Goal: Task Accomplishment & Management: Manage account settings

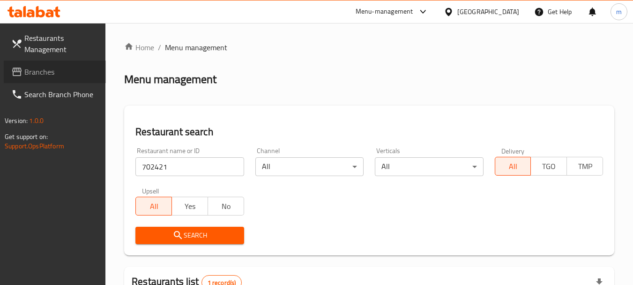
click at [67, 63] on link "Branches" at bounding box center [55, 71] width 102 height 23
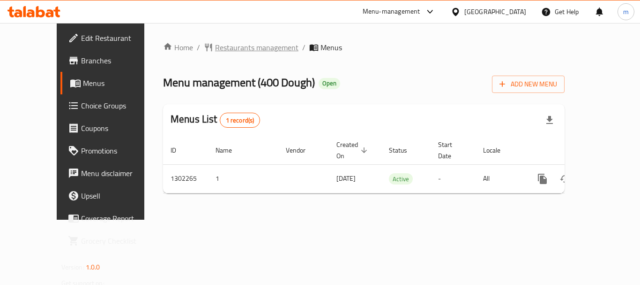
click at [211, 40] on div "Home / Restaurants management / Menus Menu management ( 400 Dough ) Open Add Ne…" at bounding box center [363, 121] width 439 height 196
click at [215, 46] on span "Restaurants management" at bounding box center [256, 47] width 83 height 11
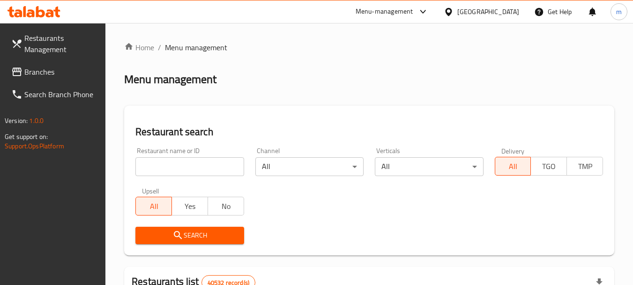
click at [173, 162] on input "search" at bounding box center [189, 166] width 108 height 19
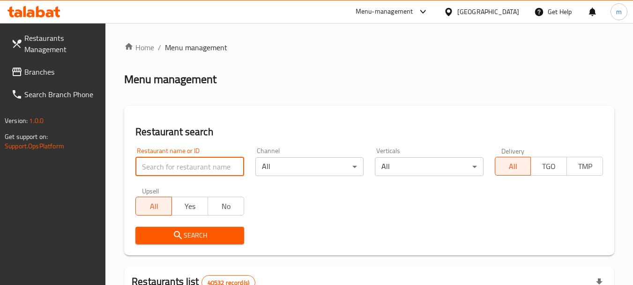
paste input "702360"
type input "702360"
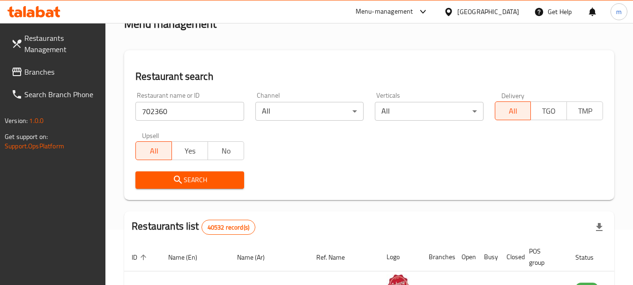
scroll to position [141, 0]
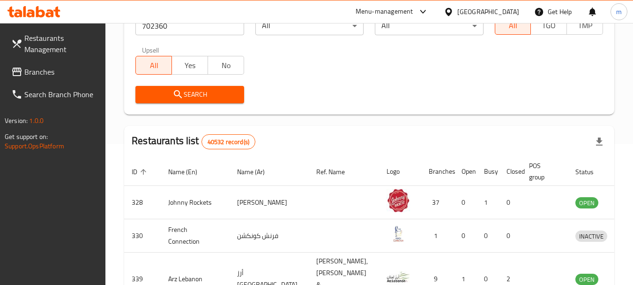
click at [216, 99] on span "Search" at bounding box center [189, 95] width 93 height 12
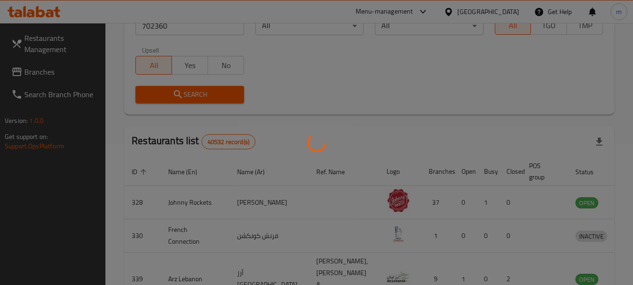
scroll to position [134, 0]
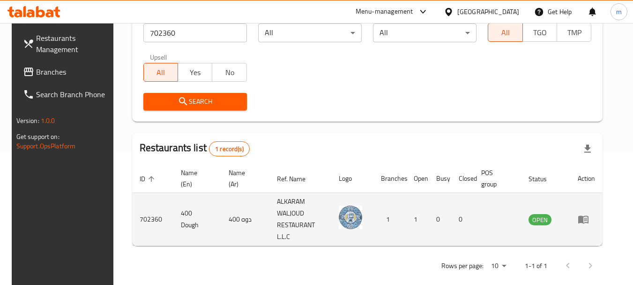
click at [589, 216] on icon "enhanced table" at bounding box center [584, 220] width 10 height 8
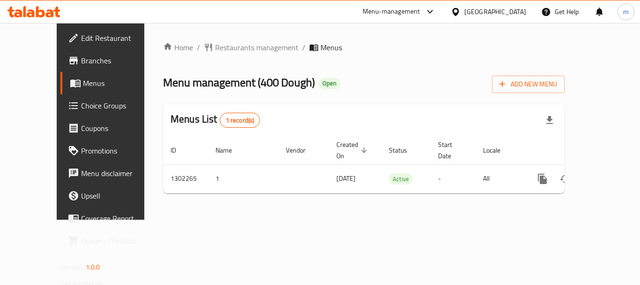
click at [81, 110] on span "Choice Groups" at bounding box center [118, 105] width 75 height 11
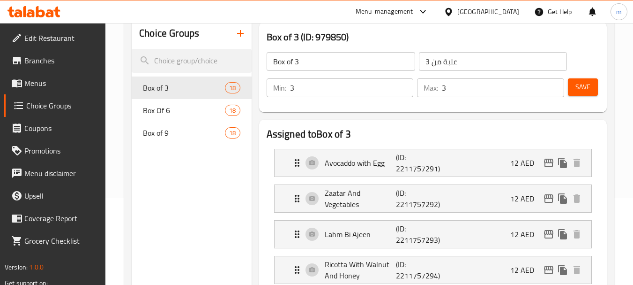
scroll to position [94, 0]
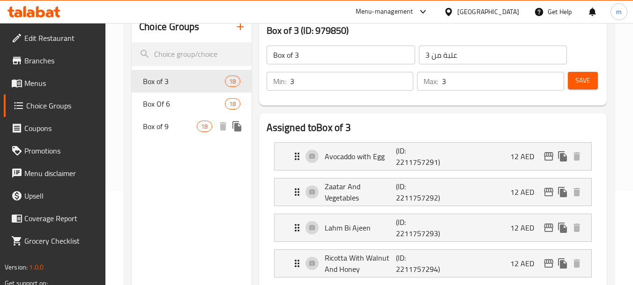
click at [150, 129] on span "Box of 9" at bounding box center [170, 125] width 54 height 11
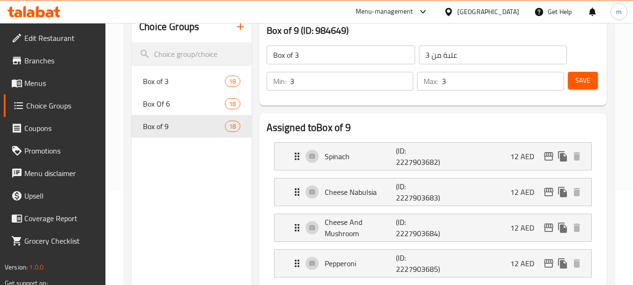
type input "Box of 9"
type input "علبة من 9"
type input "9"
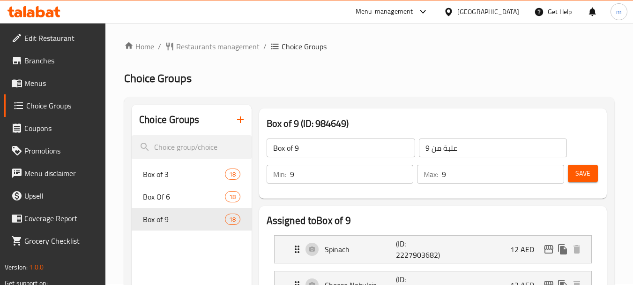
scroll to position [0, 0]
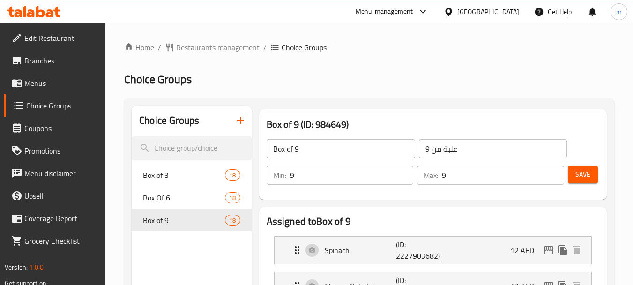
click at [466, 12] on div "United Arab Emirates" at bounding box center [489, 12] width 62 height 10
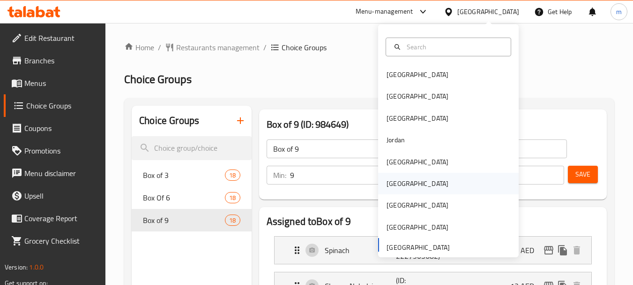
click at [392, 178] on div "[GEOGRAPHIC_DATA]" at bounding box center [418, 183] width 62 height 10
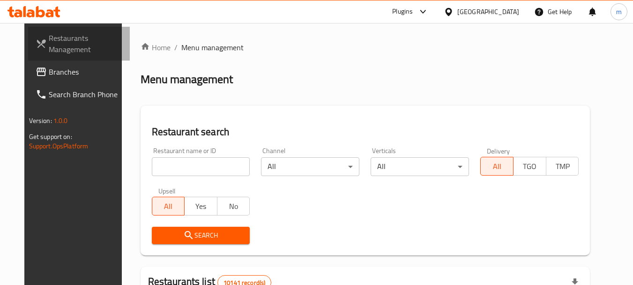
click at [49, 53] on span "Restaurants Management" at bounding box center [86, 43] width 74 height 23
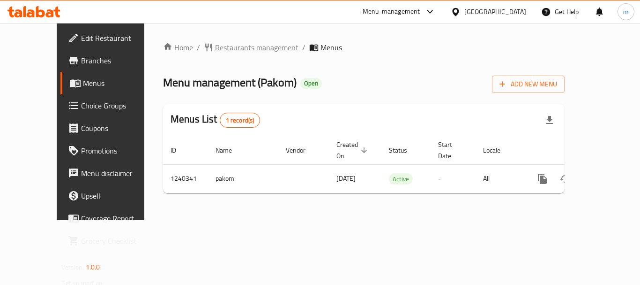
click at [215, 51] on span "Restaurants management" at bounding box center [256, 47] width 83 height 11
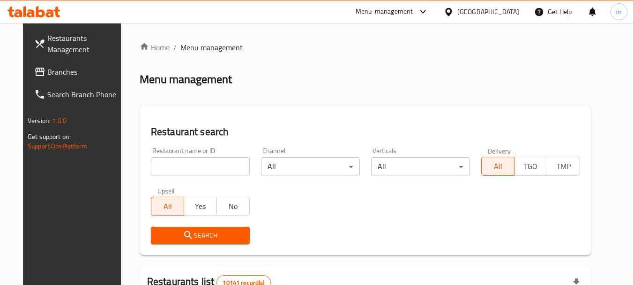
click at [165, 162] on input "search" at bounding box center [200, 166] width 99 height 19
paste input "680210"
type input "680210"
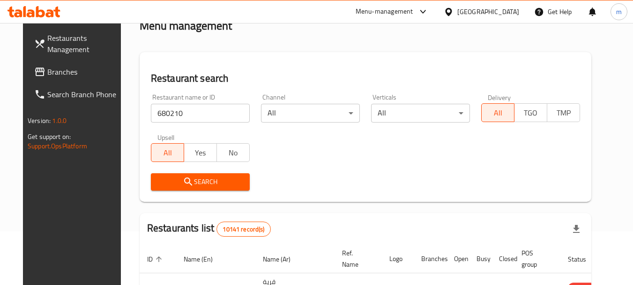
scroll to position [141, 0]
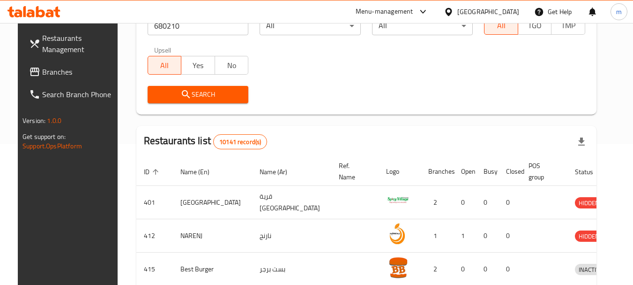
click at [209, 86] on button "Search" at bounding box center [198, 94] width 101 height 17
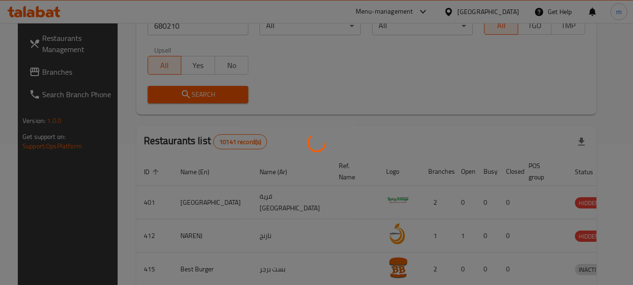
scroll to position [134, 0]
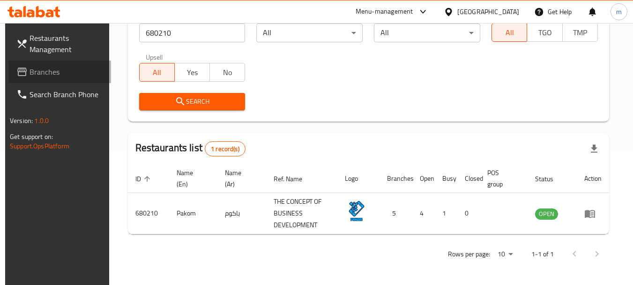
click at [60, 71] on span "Branches" at bounding box center [67, 71] width 74 height 11
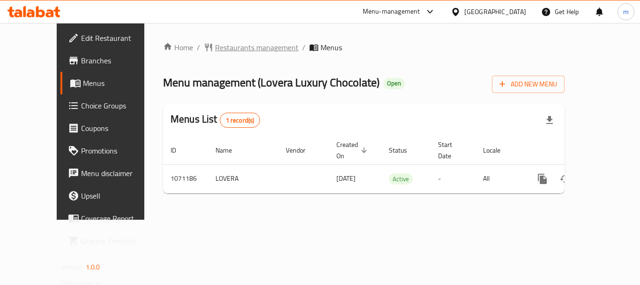
click at [215, 47] on span "Restaurants management" at bounding box center [256, 47] width 83 height 11
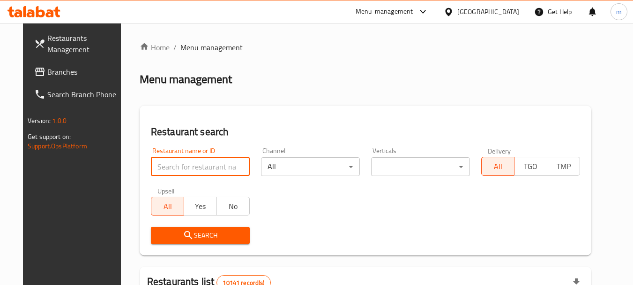
click at [193, 172] on input "search" at bounding box center [200, 166] width 99 height 19
paste input "663747"
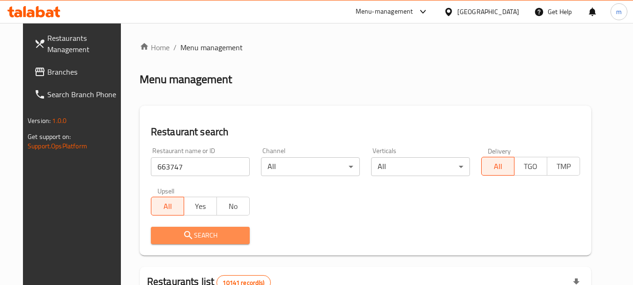
click at [201, 233] on span "Search" at bounding box center [200, 235] width 84 height 12
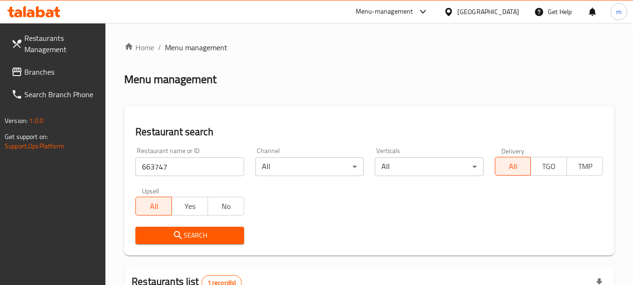
click at [192, 163] on input "663747" at bounding box center [189, 166] width 108 height 19
paste input "12813"
type input "612813"
click at [84, 71] on span "Branches" at bounding box center [61, 71] width 74 height 11
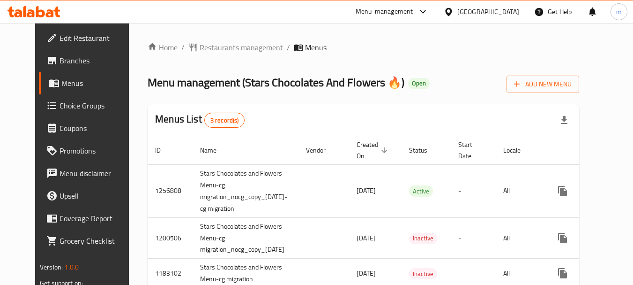
click at [222, 46] on span "Restaurants management" at bounding box center [241, 47] width 83 height 11
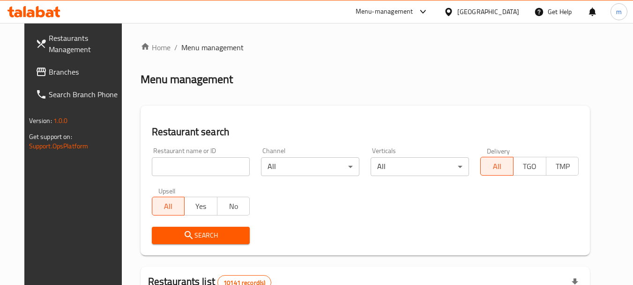
click at [190, 165] on input "search" at bounding box center [201, 166] width 98 height 19
paste input "607306"
type input "607306"
click at [194, 231] on span "Search" at bounding box center [200, 235] width 83 height 12
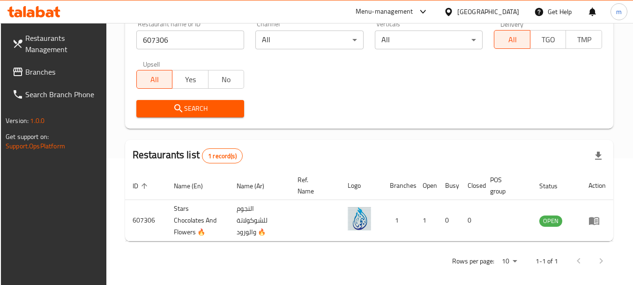
scroll to position [134, 0]
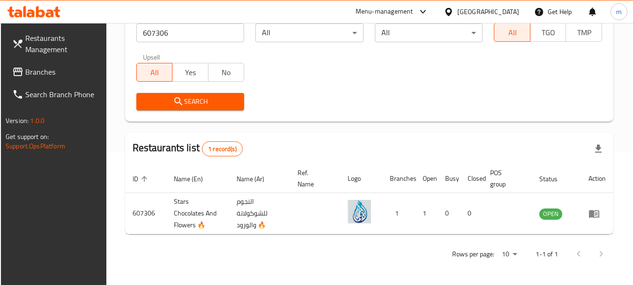
click at [45, 69] on span "Branches" at bounding box center [62, 71] width 74 height 11
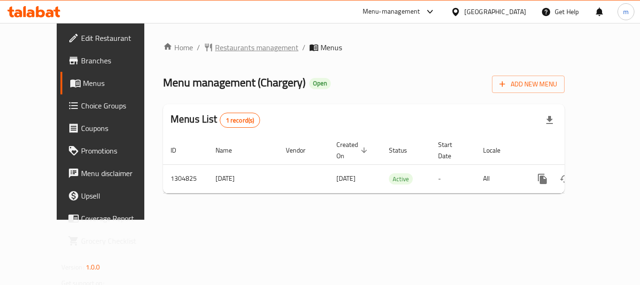
click at [215, 49] on span "Restaurants management" at bounding box center [256, 47] width 83 height 11
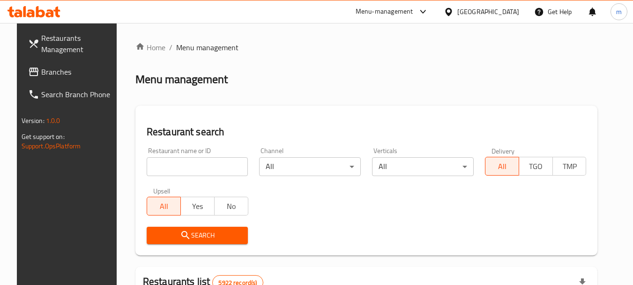
click at [189, 176] on div "Restaurant name or ID Restaurant name or ID" at bounding box center [197, 162] width 113 height 40
click at [189, 170] on input "search" at bounding box center [198, 166] width 102 height 19
paste input "692727"
type input "692727"
click at [199, 237] on span "Search" at bounding box center [197, 235] width 87 height 12
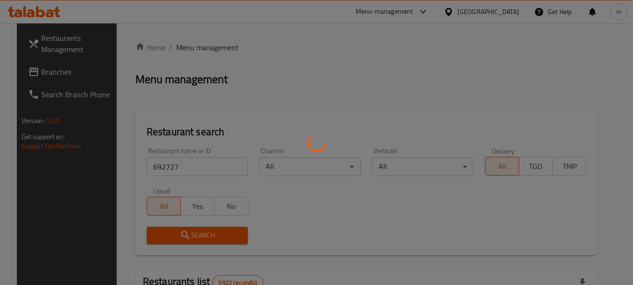
click at [199, 237] on div at bounding box center [316, 142] width 633 height 285
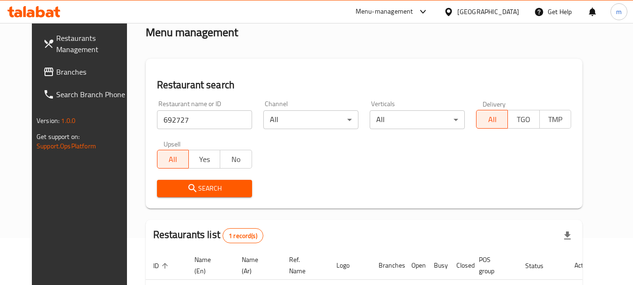
scroll to position [122, 0]
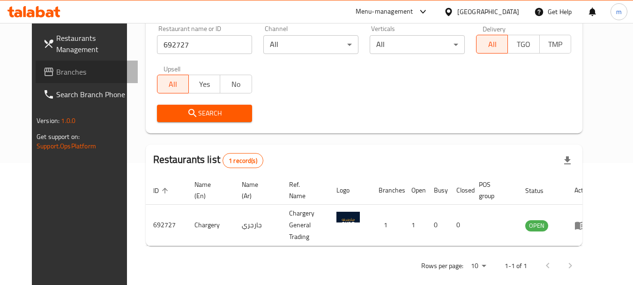
click at [36, 63] on link "Branches" at bounding box center [87, 71] width 102 height 23
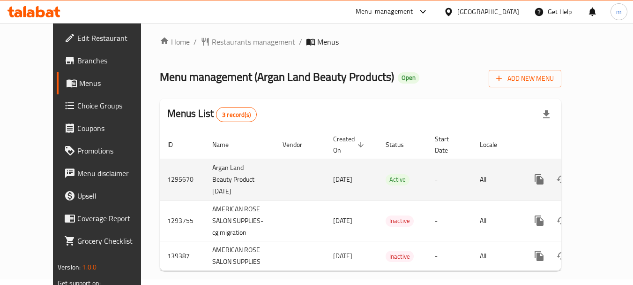
scroll to position [8, 0]
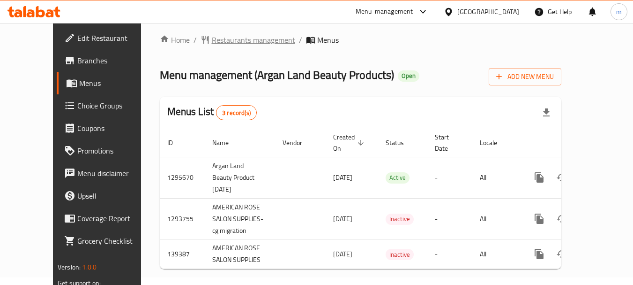
click at [236, 35] on span "Restaurants management" at bounding box center [253, 39] width 83 height 11
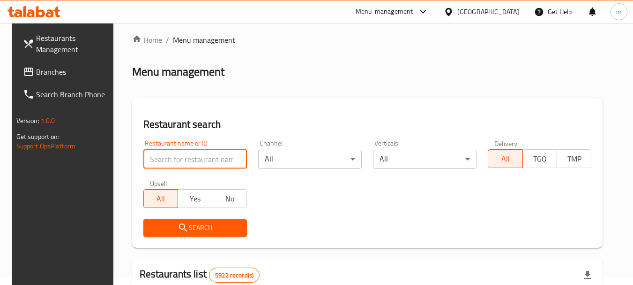
click at [185, 167] on input "search" at bounding box center [195, 159] width 104 height 19
paste input "612007"
type input "612007"
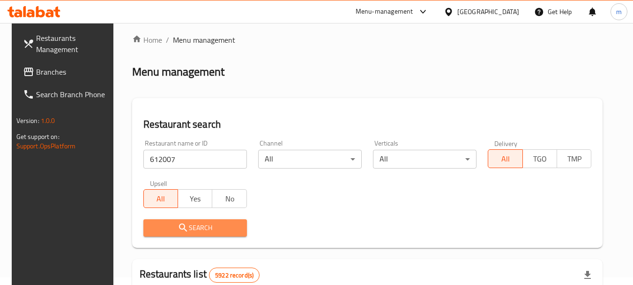
click at [180, 225] on icon "submit" at bounding box center [183, 227] width 11 height 11
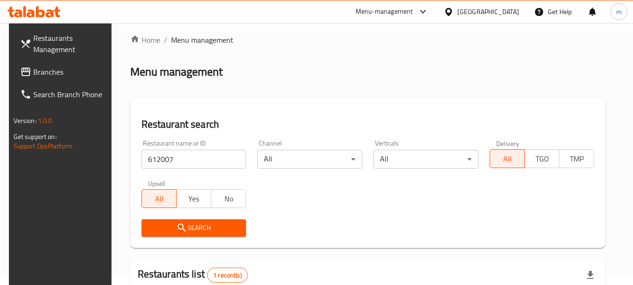
scroll to position [101, 0]
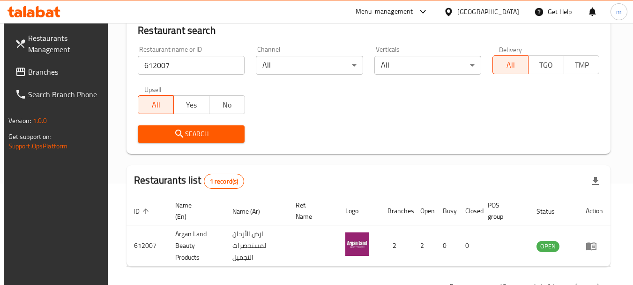
click at [501, 13] on div "[GEOGRAPHIC_DATA]" at bounding box center [489, 12] width 62 height 10
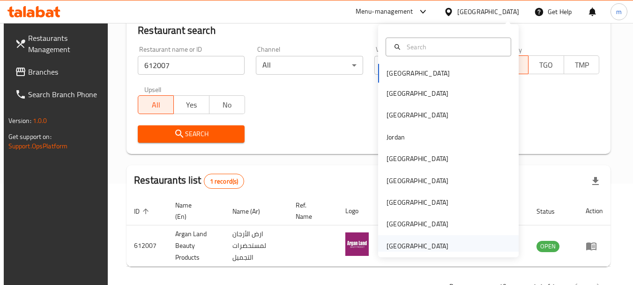
click at [407, 244] on div "[GEOGRAPHIC_DATA]" at bounding box center [418, 246] width 62 height 10
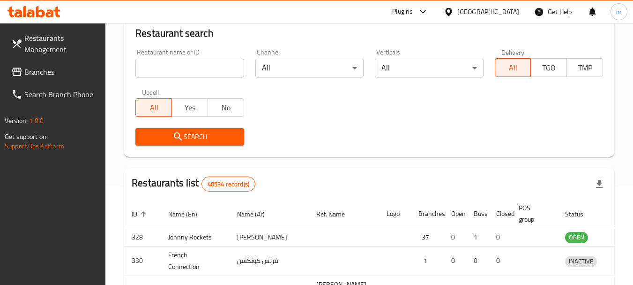
scroll to position [101, 0]
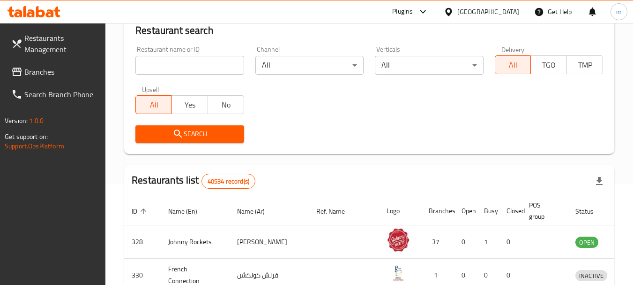
click at [59, 91] on span "Search Branch Phone" at bounding box center [61, 94] width 74 height 11
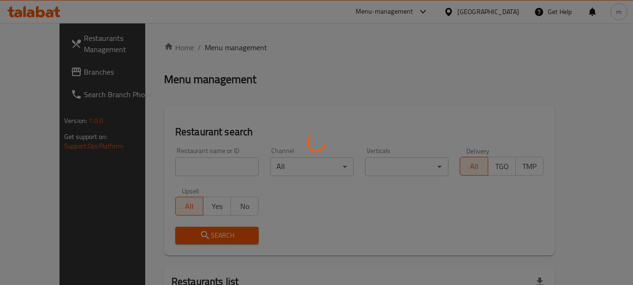
click at [28, 70] on div at bounding box center [316, 142] width 633 height 285
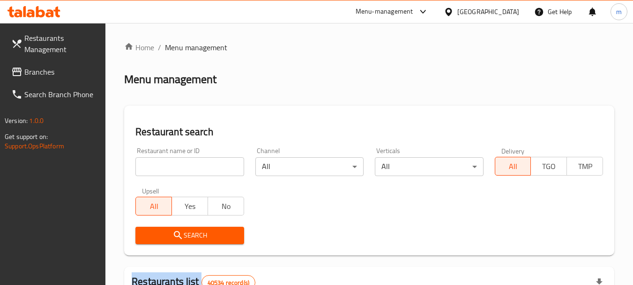
drag, startPoint x: 0, startPoint y: 0, endPoint x: 28, endPoint y: 70, distance: 75.7
click at [28, 70] on span "Branches" at bounding box center [61, 71] width 74 height 11
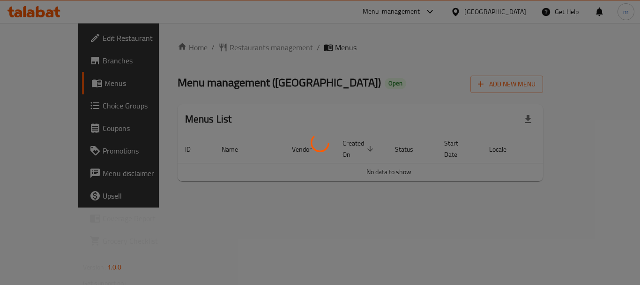
click at [212, 47] on div at bounding box center [320, 142] width 640 height 285
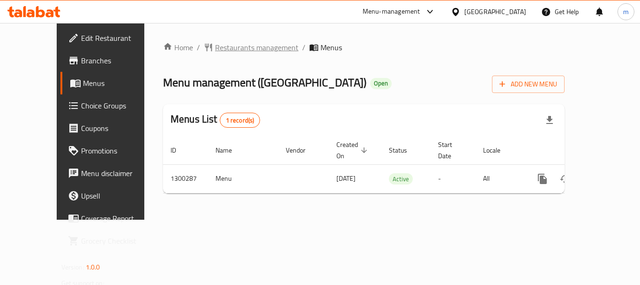
click at [215, 47] on span "Restaurants management" at bounding box center [256, 47] width 83 height 11
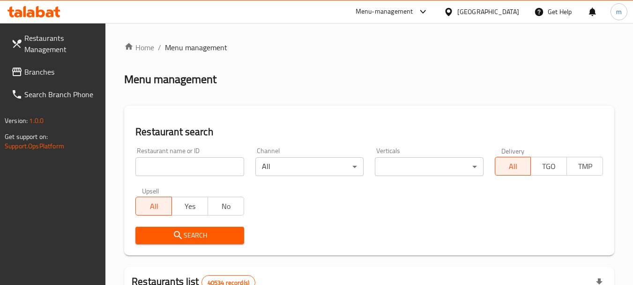
click at [177, 164] on input "search" at bounding box center [189, 166] width 108 height 19
paste input "701719"
type input "701719"
click button "Search" at bounding box center [189, 234] width 108 height 17
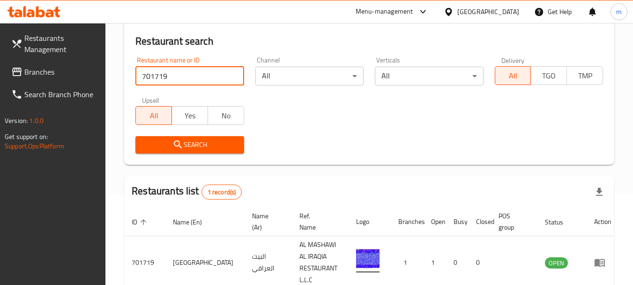
scroll to position [94, 0]
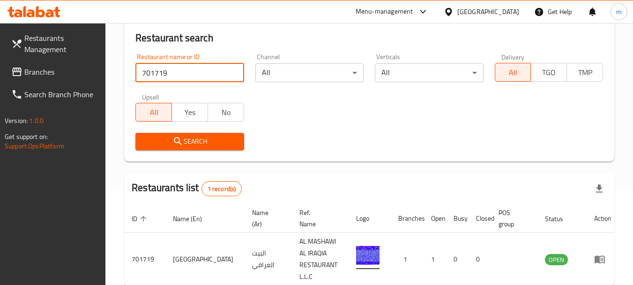
click at [45, 77] on span "Branches" at bounding box center [61, 71] width 74 height 11
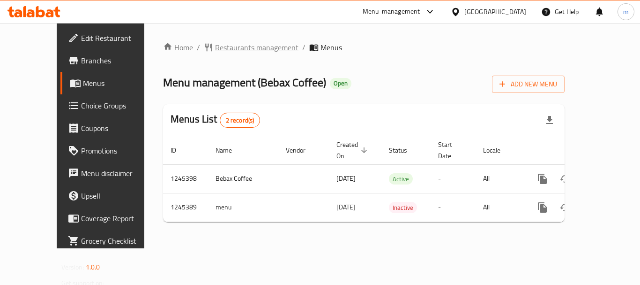
click at [215, 47] on span "Restaurants management" at bounding box center [256, 47] width 83 height 11
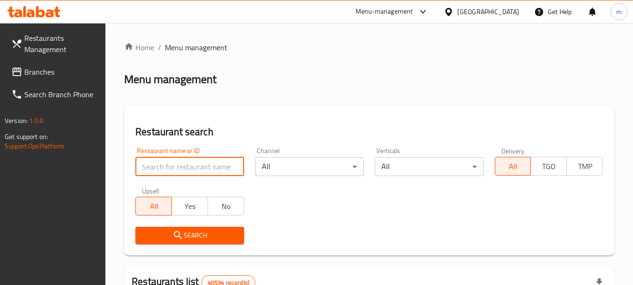
click at [192, 158] on input "search" at bounding box center [189, 166] width 108 height 19
paste input "682549"
type input "682549"
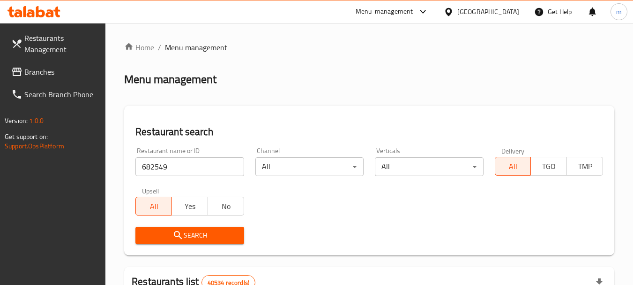
click at [198, 238] on span "Search" at bounding box center [189, 235] width 93 height 12
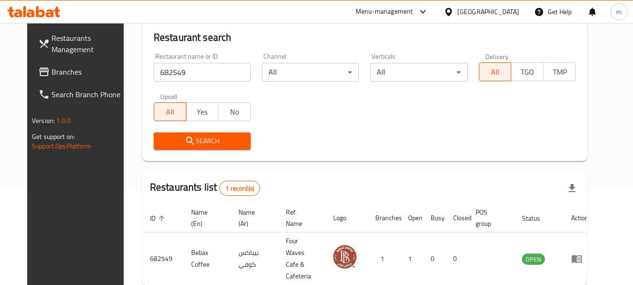
scroll to position [126, 0]
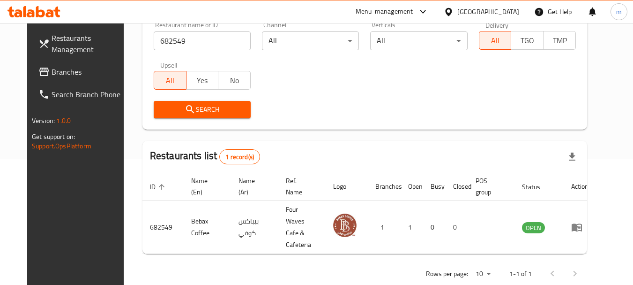
click at [502, 11] on div "[GEOGRAPHIC_DATA]" at bounding box center [489, 12] width 62 height 10
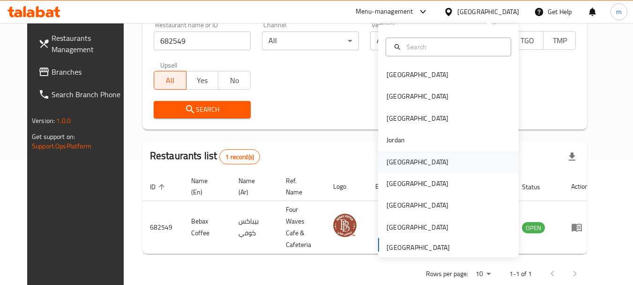
click at [396, 160] on div "[GEOGRAPHIC_DATA]" at bounding box center [418, 162] width 62 height 10
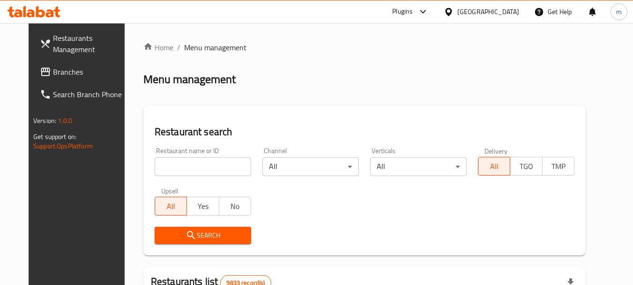
click at [53, 68] on span "Branches" at bounding box center [90, 71] width 74 height 11
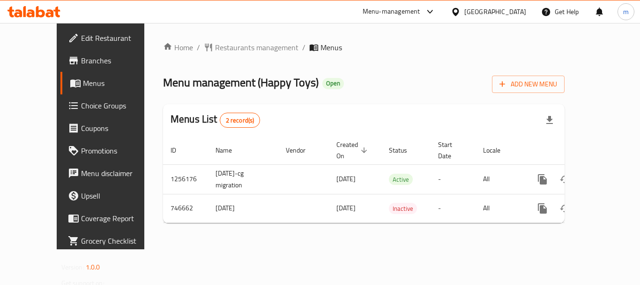
click at [227, 57] on div "Home / Restaurants management / Menus Menu management ( Happy Toys ) Open Add N…" at bounding box center [364, 136] width 402 height 188
click at [227, 53] on span "Restaurants management" at bounding box center [256, 47] width 83 height 11
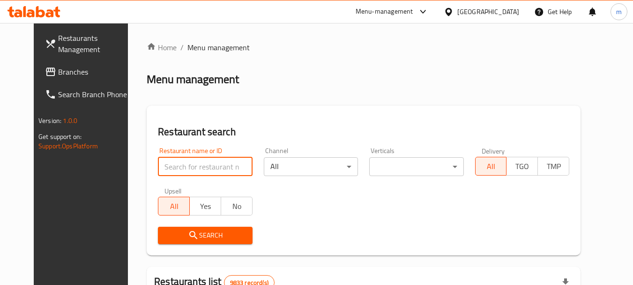
click at [198, 163] on input "search" at bounding box center [205, 166] width 94 height 19
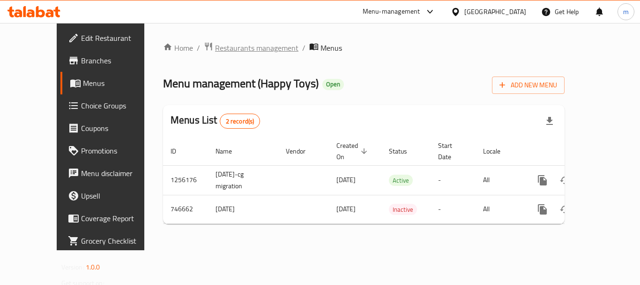
click at [215, 49] on span "Restaurants management" at bounding box center [256, 47] width 83 height 11
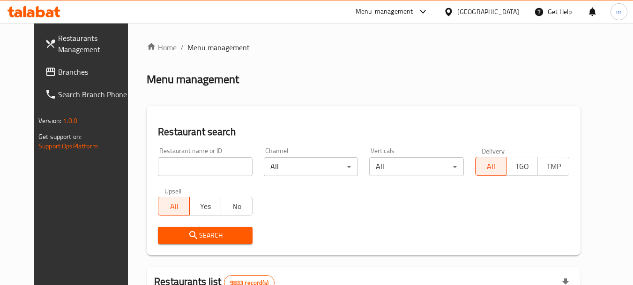
click at [202, 173] on input "search" at bounding box center [205, 166] width 94 height 19
paste input "648491"
type input "648491"
click at [194, 233] on span "Search" at bounding box center [204, 235] width 79 height 12
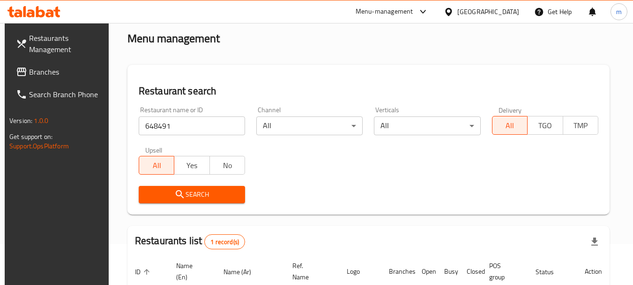
scroll to position [40, 0]
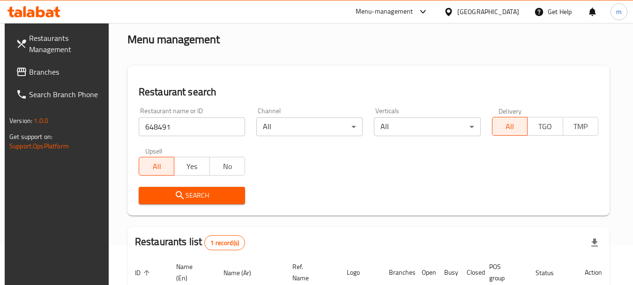
click at [458, 8] on div at bounding box center [451, 12] width 14 height 10
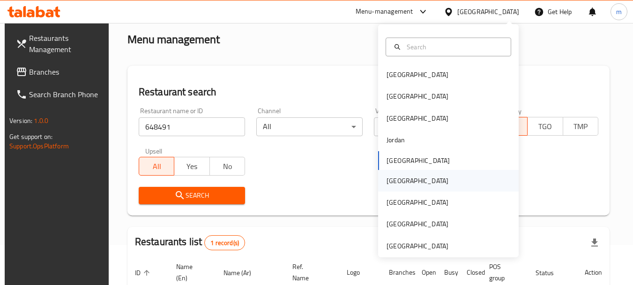
click at [396, 189] on div "[GEOGRAPHIC_DATA]" at bounding box center [417, 181] width 77 height 22
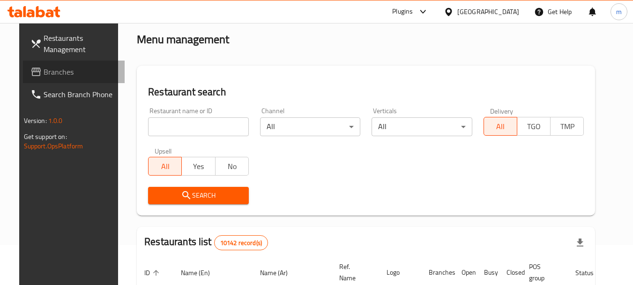
click at [94, 76] on span "Branches" at bounding box center [81, 71] width 74 height 11
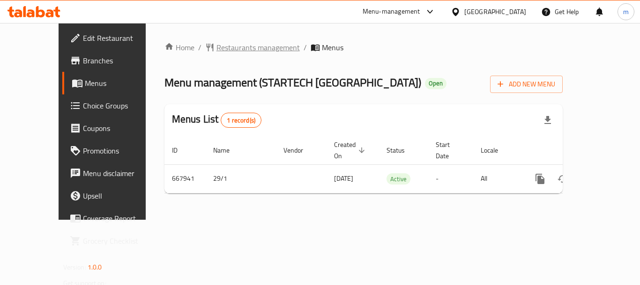
click at [217, 49] on span "Restaurants management" at bounding box center [258, 47] width 83 height 11
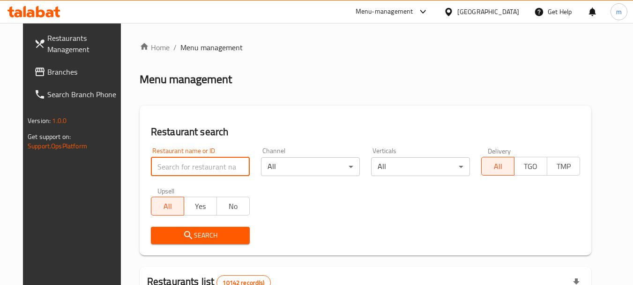
click at [188, 159] on input "search" at bounding box center [200, 166] width 99 height 19
paste input "641918"
type input "641918"
click button "Search" at bounding box center [200, 234] width 99 height 17
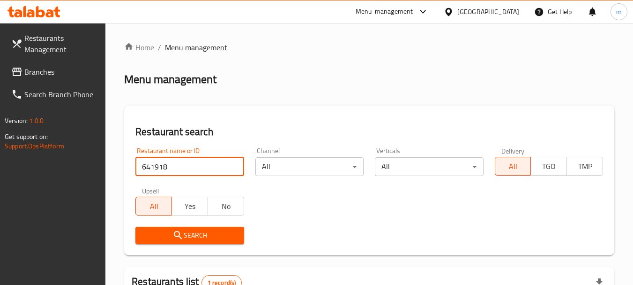
scroll to position [94, 0]
